Goal: Entertainment & Leisure: Browse casually

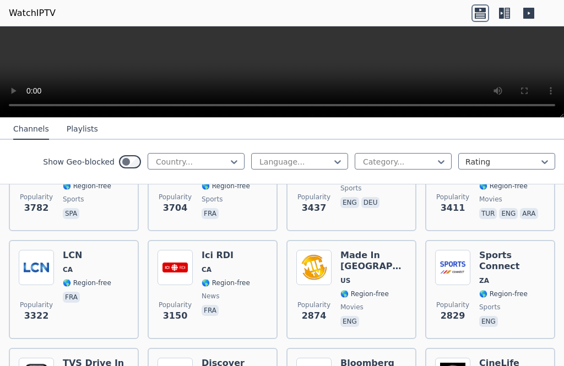
scroll to position [385, 0]
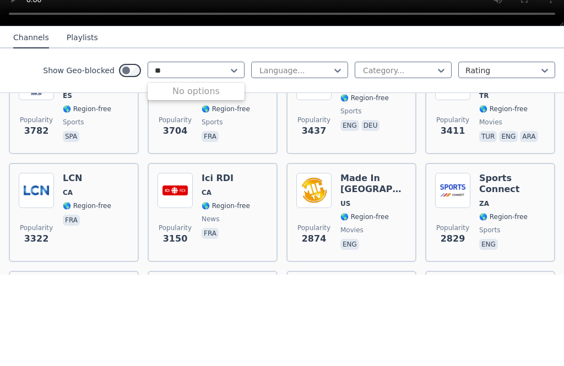
type input "*"
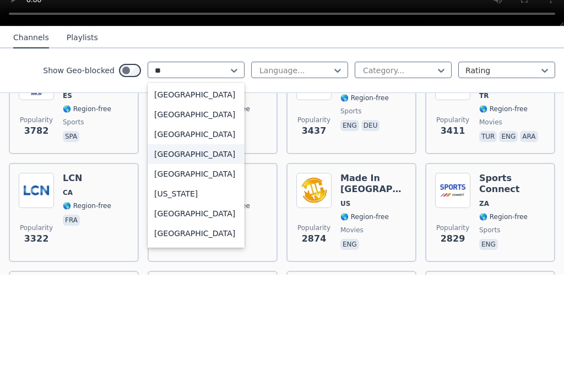
type input "*"
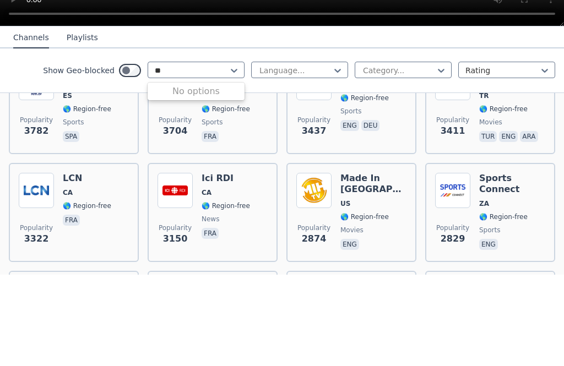
type input "*"
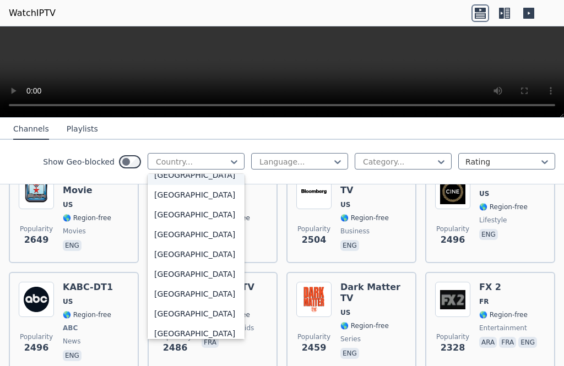
scroll to position [190, 0]
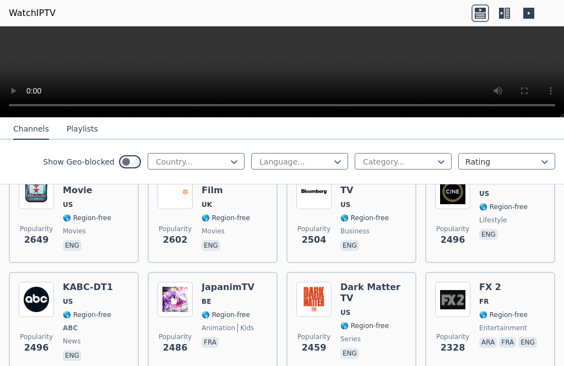
click at [504, 17] on icon at bounding box center [504, 13] width 18 height 18
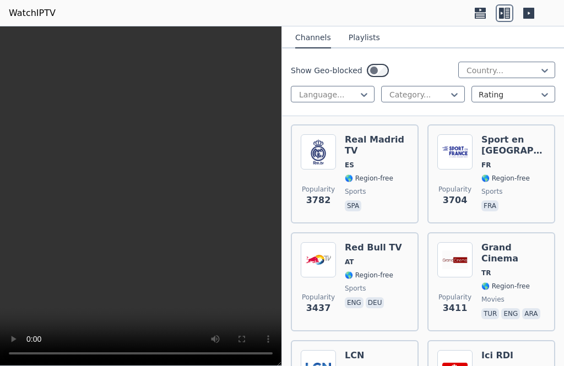
click at [146, 200] on video at bounding box center [140, 196] width 281 height 340
click at [377, 174] on span "🌎 Region-free" at bounding box center [369, 178] width 48 height 9
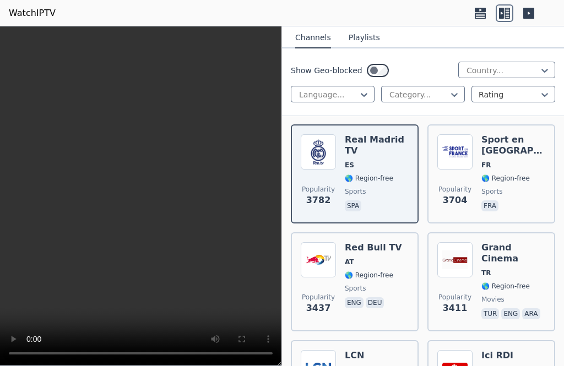
click at [129, 200] on video at bounding box center [140, 196] width 281 height 340
click at [506, 166] on div "Sport en [GEOGRAPHIC_DATA] FR 🌎 Region-free sports fra" at bounding box center [513, 173] width 64 height 79
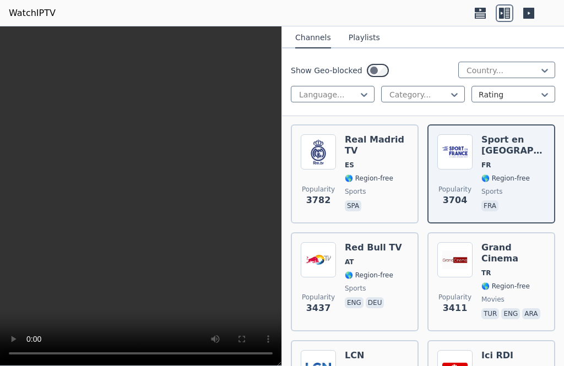
click at [510, 282] on span "🌎 Region-free" at bounding box center [505, 286] width 48 height 9
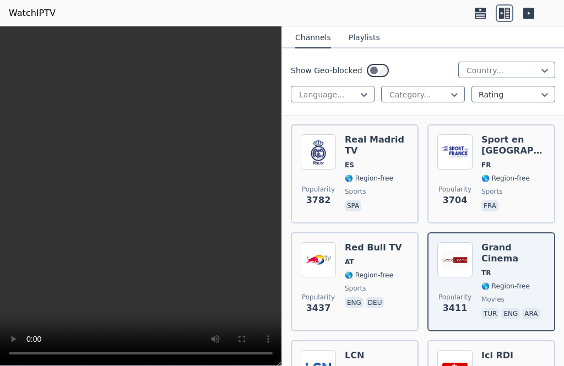
click at [395, 258] on div "Popularity 3437 Red Bull TV AT 🌎 Region-free sports eng deu" at bounding box center [355, 281] width 108 height 79
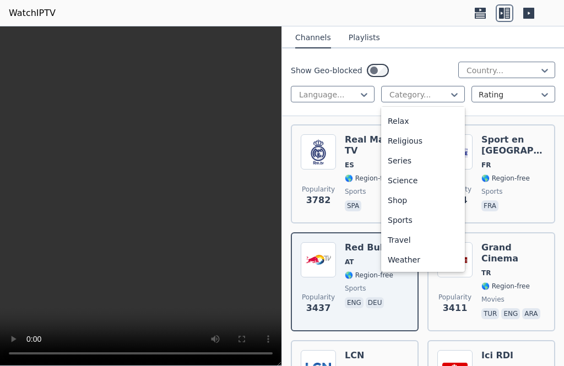
scroll to position [374, 0]
click at [418, 219] on div "Sports" at bounding box center [423, 220] width 84 height 20
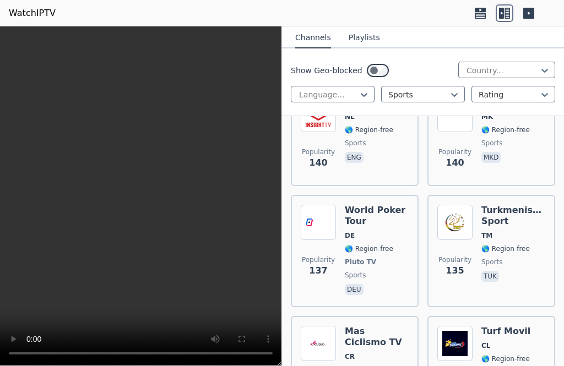
scroll to position [5118, 0]
